Goal: Complete application form

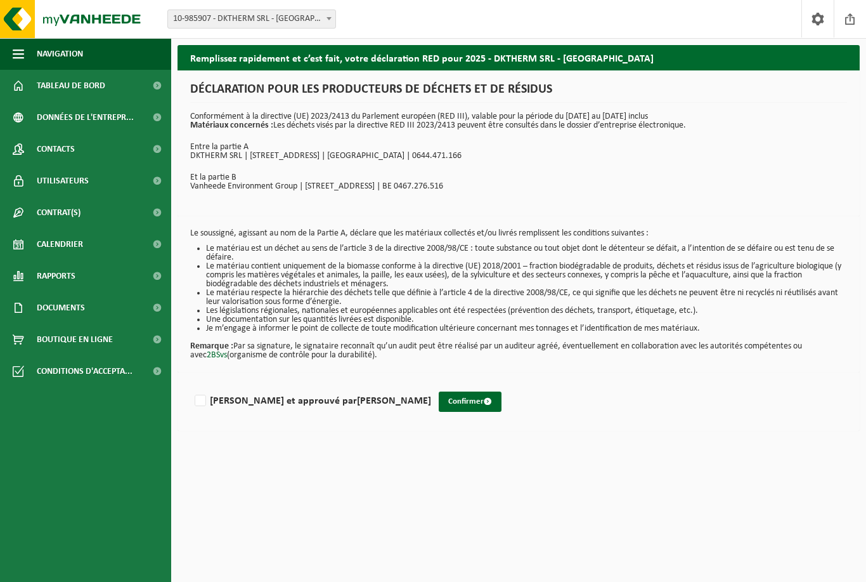
click at [405, 388] on div "[PERSON_NAME] et approuvé par [PERSON_NAME]" at bounding box center [519, 401] width 682 height 58
click at [439, 396] on button "Confirmer" at bounding box center [470, 401] width 63 height 20
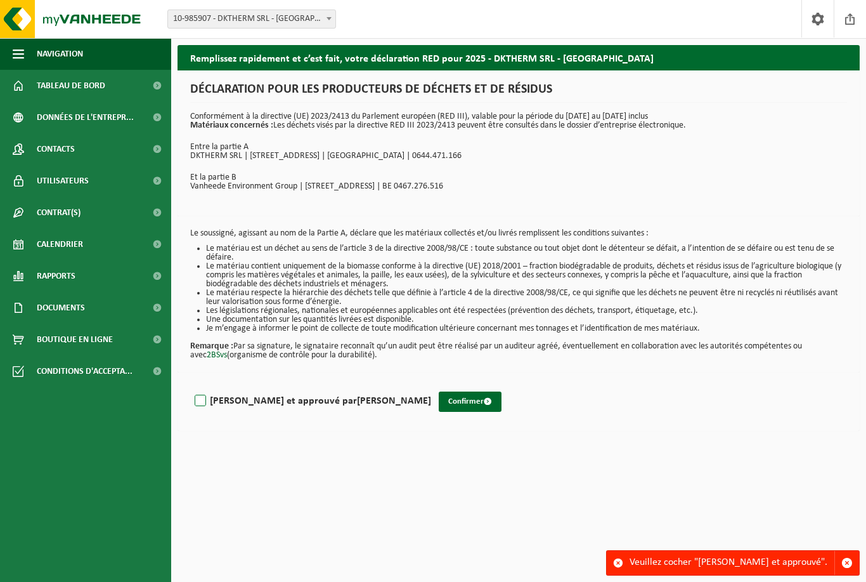
click at [200, 408] on label "Lu et approuvé par DAVID KNAEPEN" at bounding box center [311, 400] width 239 height 19
click at [431, 385] on input "Lu et approuvé par DAVID KNAEPEN" at bounding box center [431, 384] width 1 height 1
checkbox input "true"
click at [439, 398] on button "Confirmer" at bounding box center [470, 401] width 63 height 20
click at [439, 405] on button "Confirmer" at bounding box center [470, 401] width 63 height 20
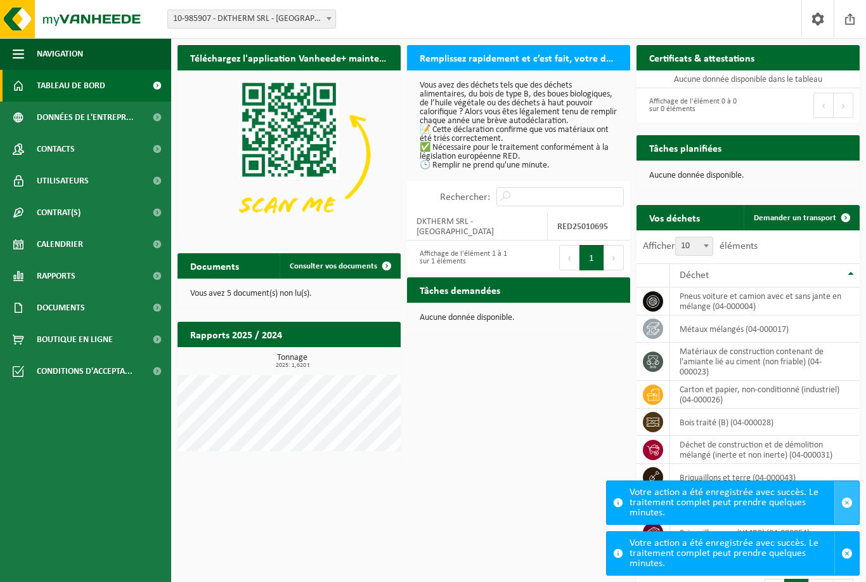
click at [846, 495] on button "button" at bounding box center [847, 502] width 25 height 43
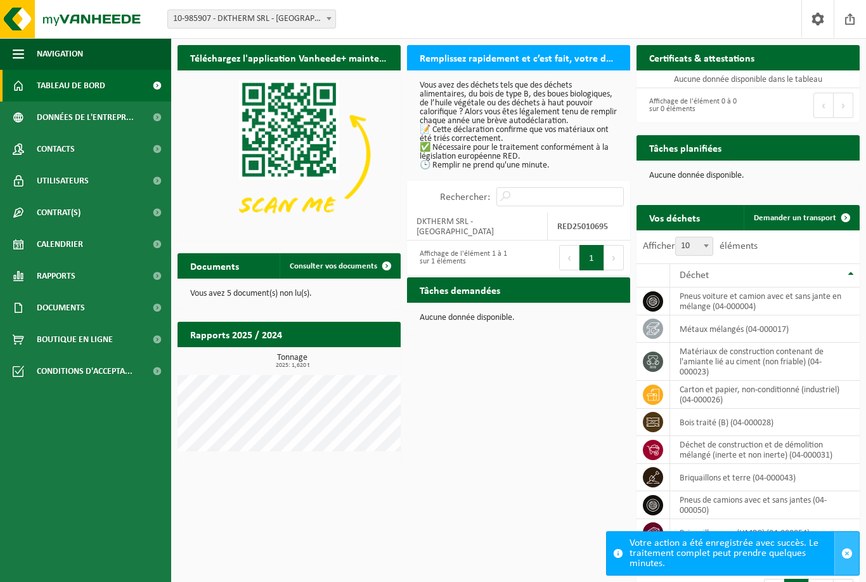
click at [844, 554] on span "button" at bounding box center [847, 552] width 11 height 11
